Goal: Check status: Check status

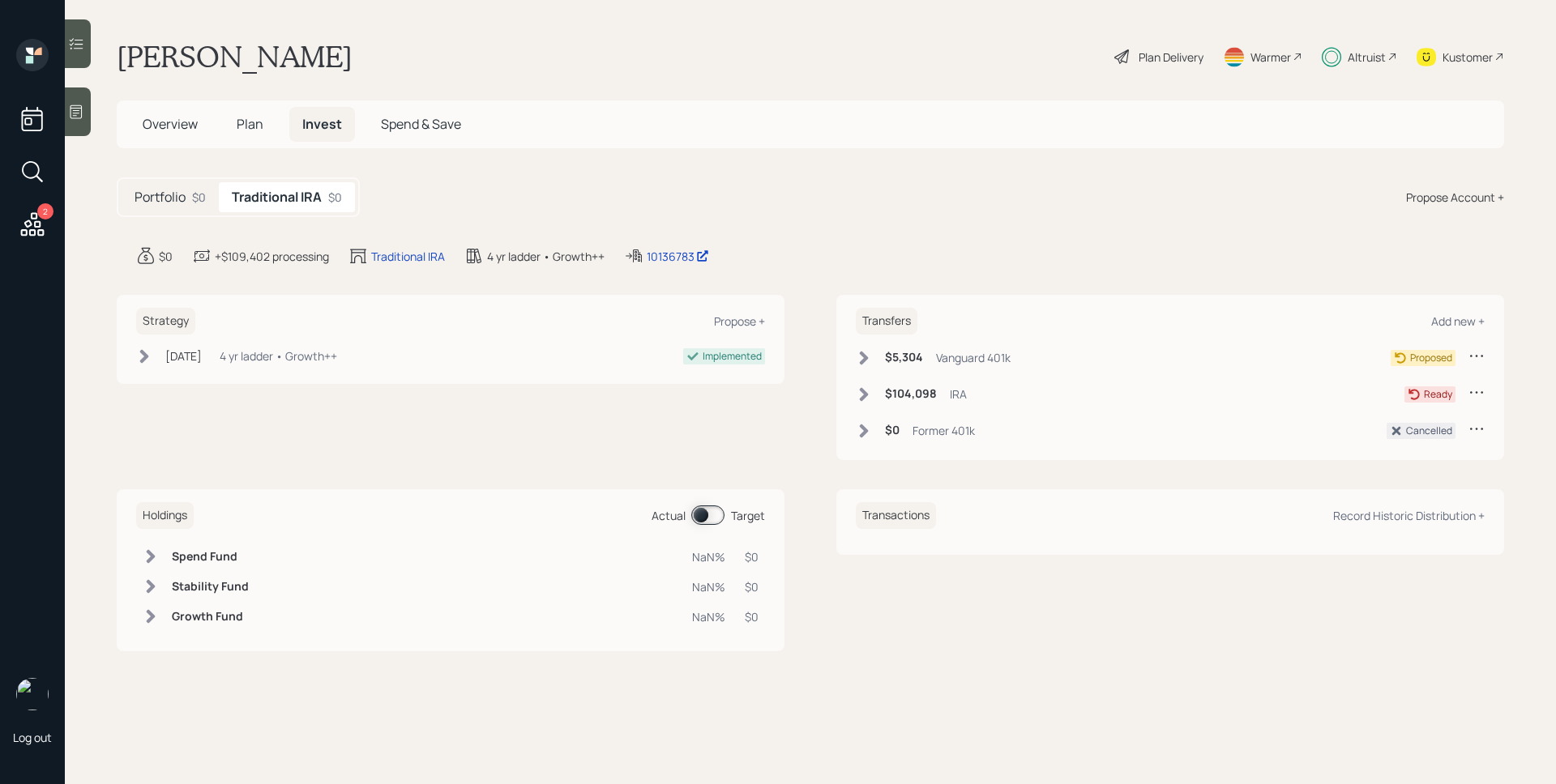
click at [40, 169] on icon at bounding box center [32, 172] width 29 height 29
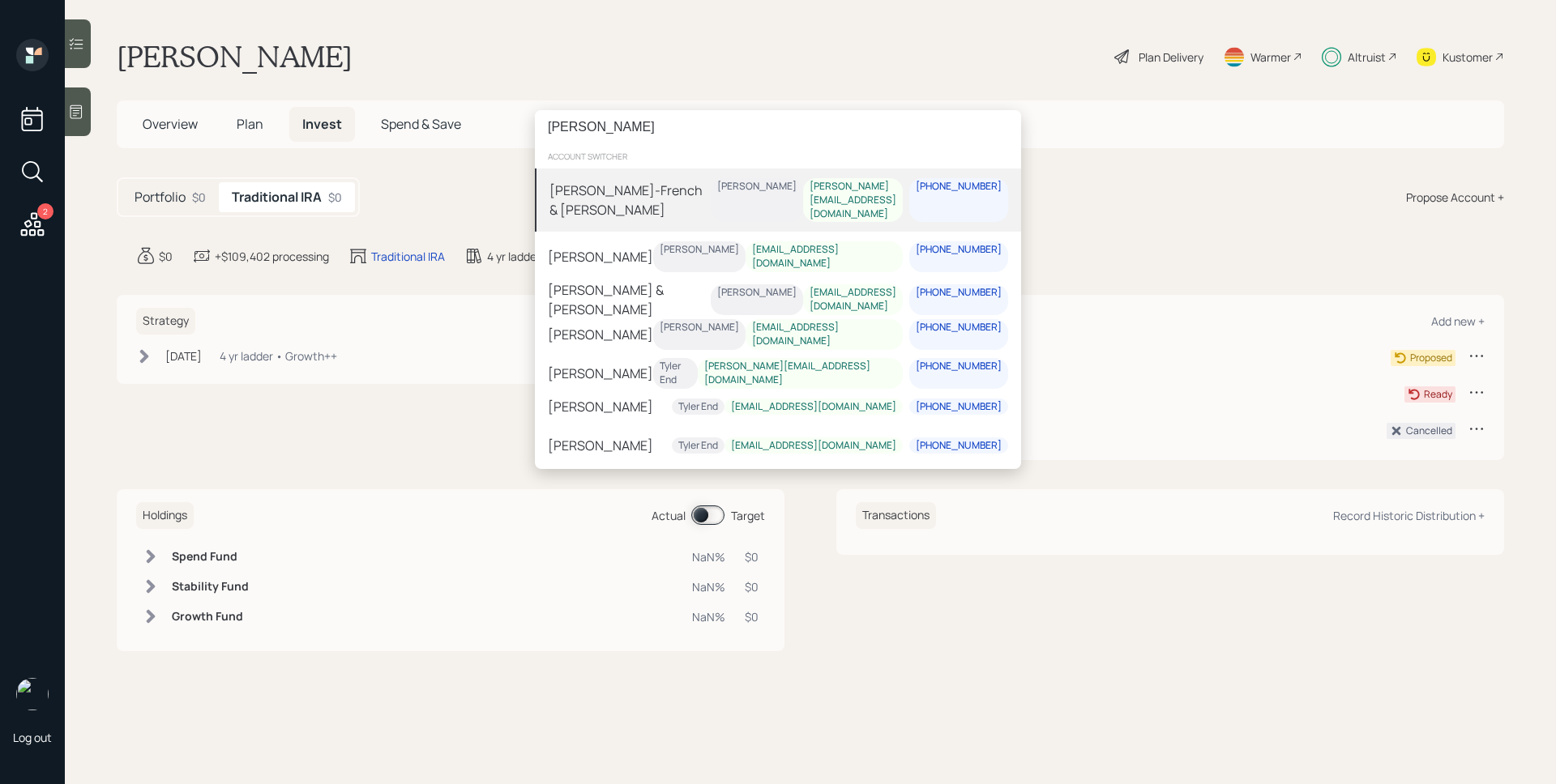
drag, startPoint x: 684, startPoint y: 129, endPoint x: 655, endPoint y: 125, distance: 29.3
click at [655, 125] on input "[PERSON_NAME]" at bounding box center [778, 128] width 487 height 34
click at [631, 133] on input "[PERSON_NAME]" at bounding box center [778, 128] width 487 height 34
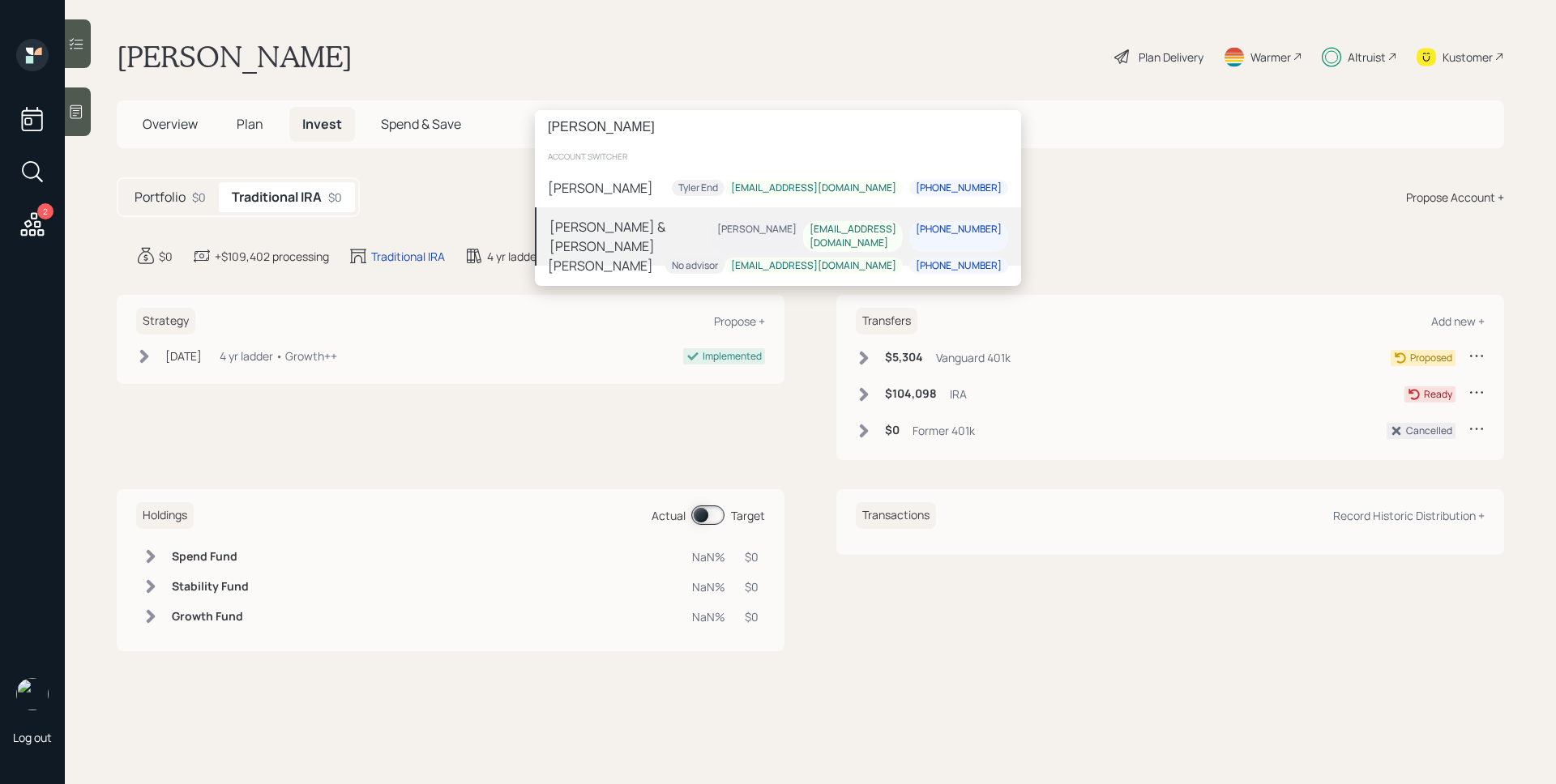
type input "[PERSON_NAME]"
click at [631, 217] on div "[PERSON_NAME] & [PERSON_NAME]" at bounding box center [630, 236] width 161 height 39
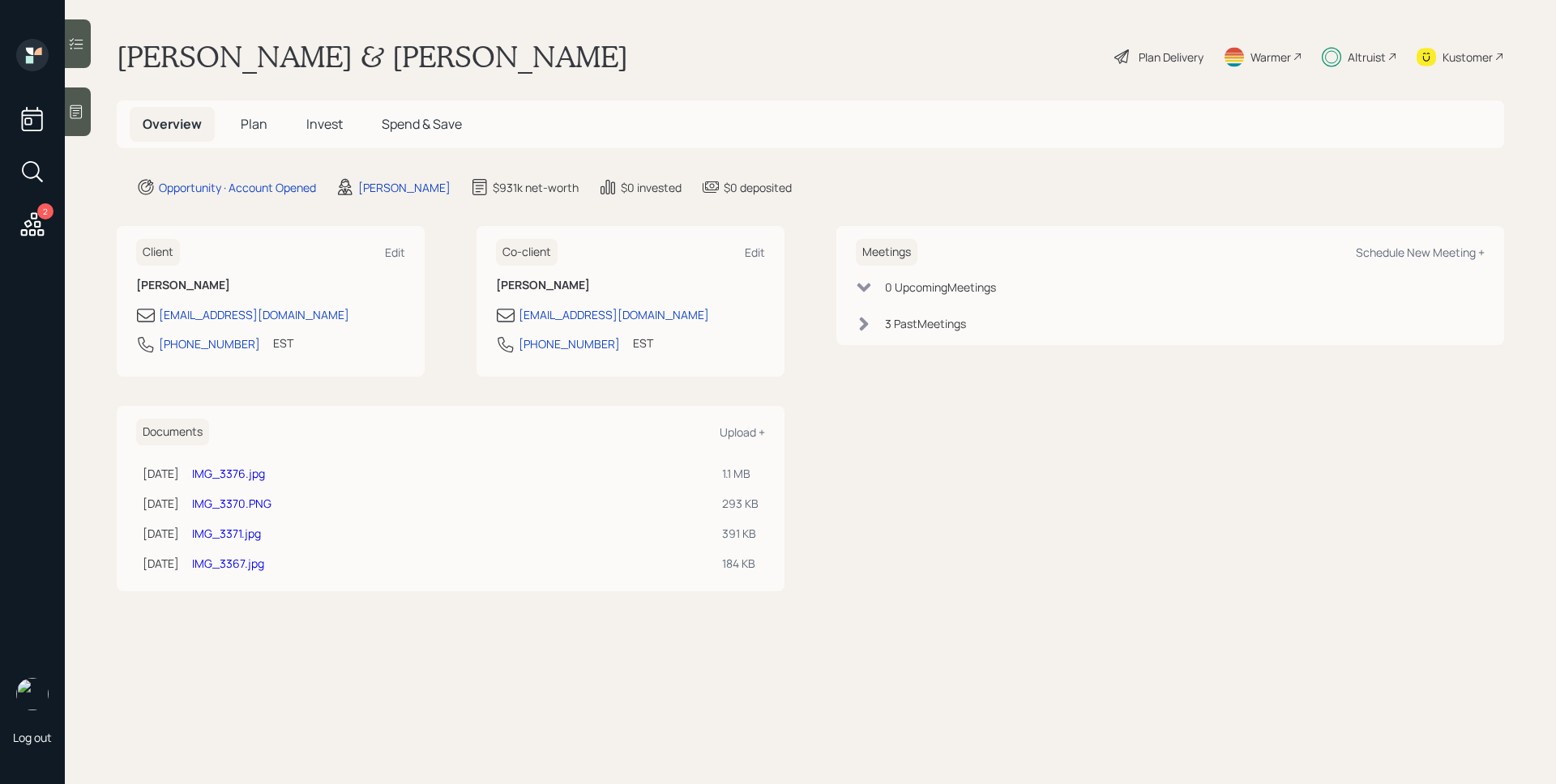
click at [324, 121] on span "Invest" at bounding box center [325, 124] width 37 height 18
